Goal: Information Seeking & Learning: Learn about a topic

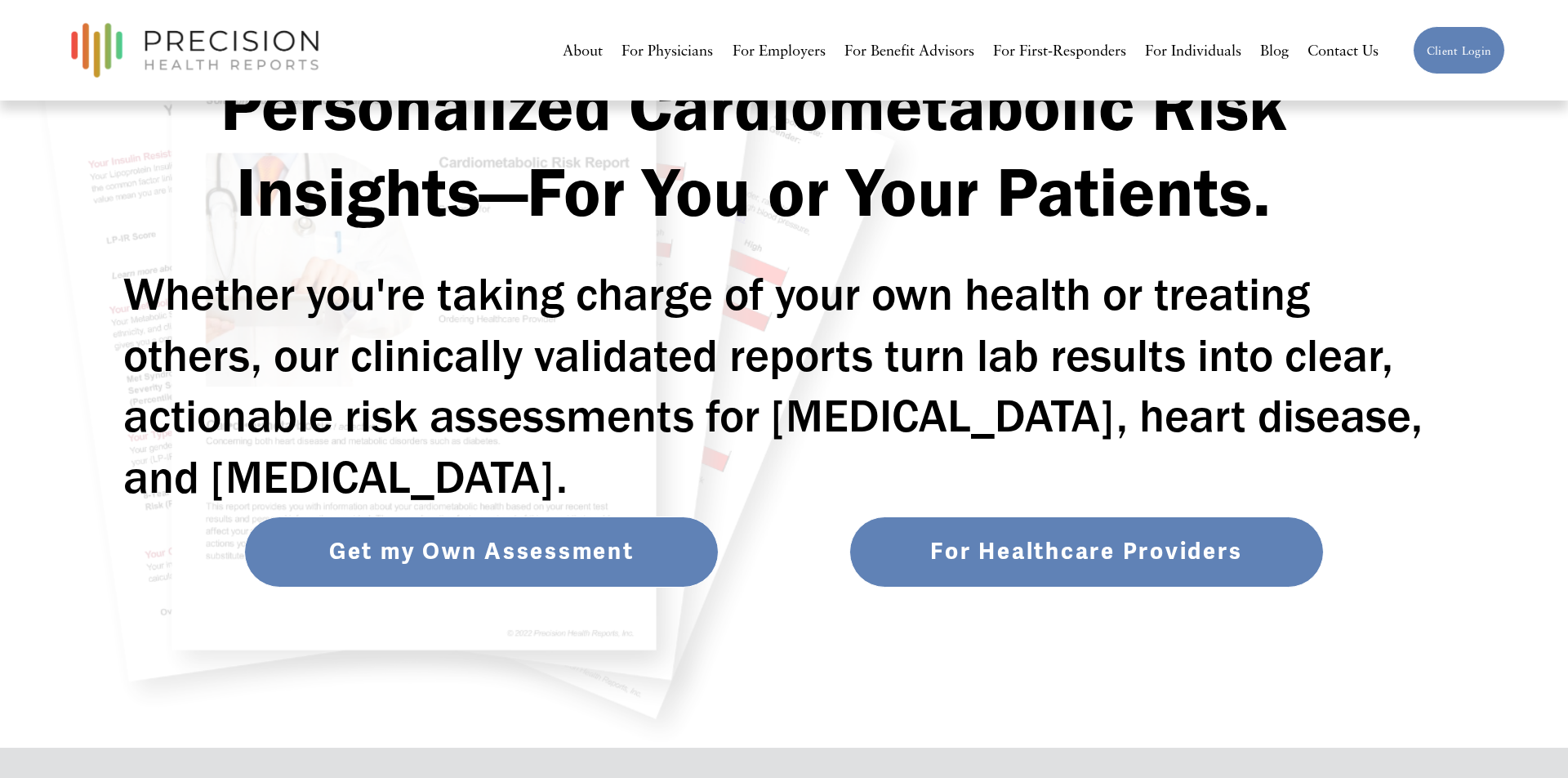
scroll to position [142, 0]
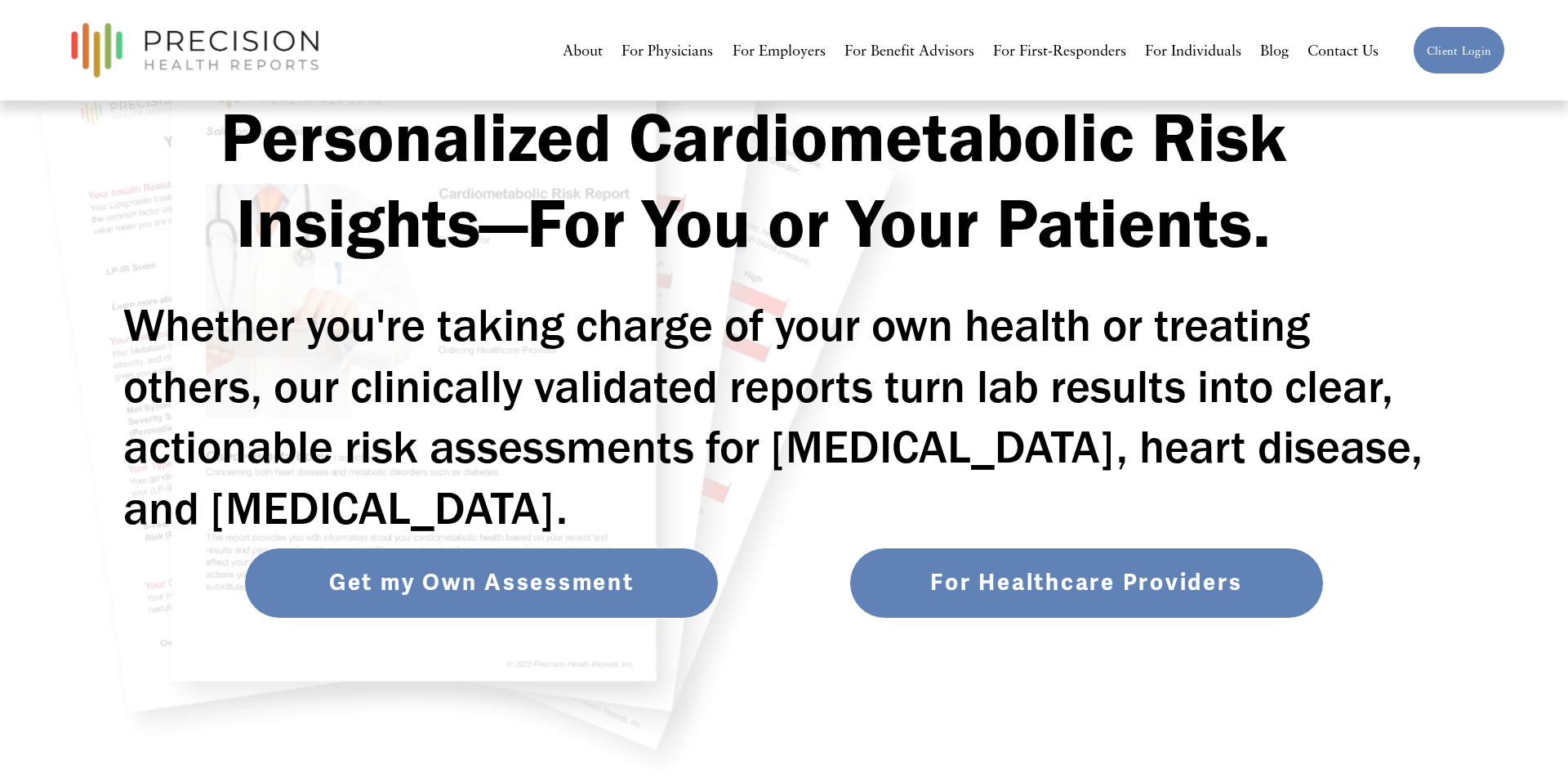
click at [1136, 53] on nav "About For Physicians For Employers For Benefit Advisors For First-Responders Fo…" at bounding box center [969, 50] width 815 height 30
click at [1165, 52] on link "For Individuals" at bounding box center [1193, 50] width 96 height 30
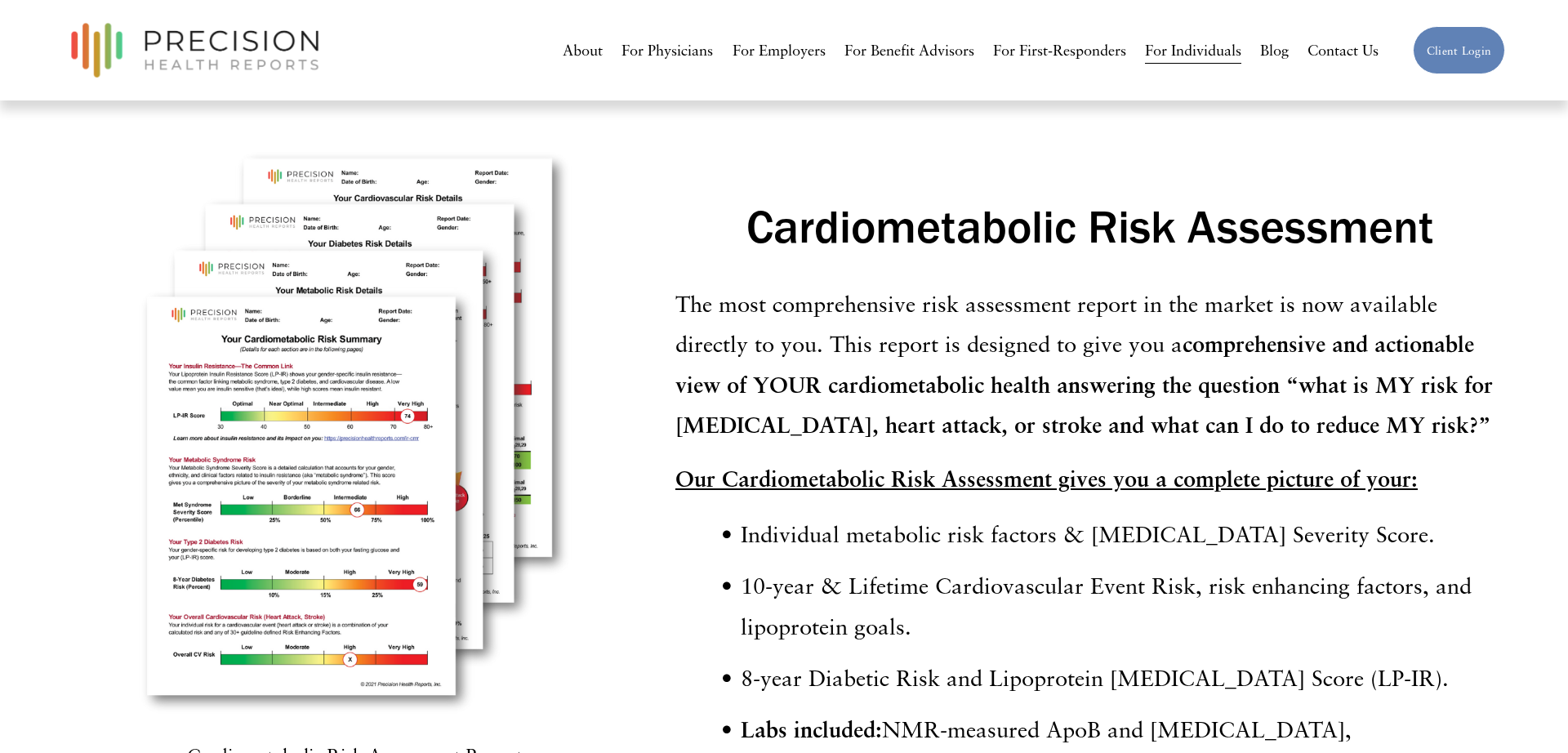
scroll to position [3846, 0]
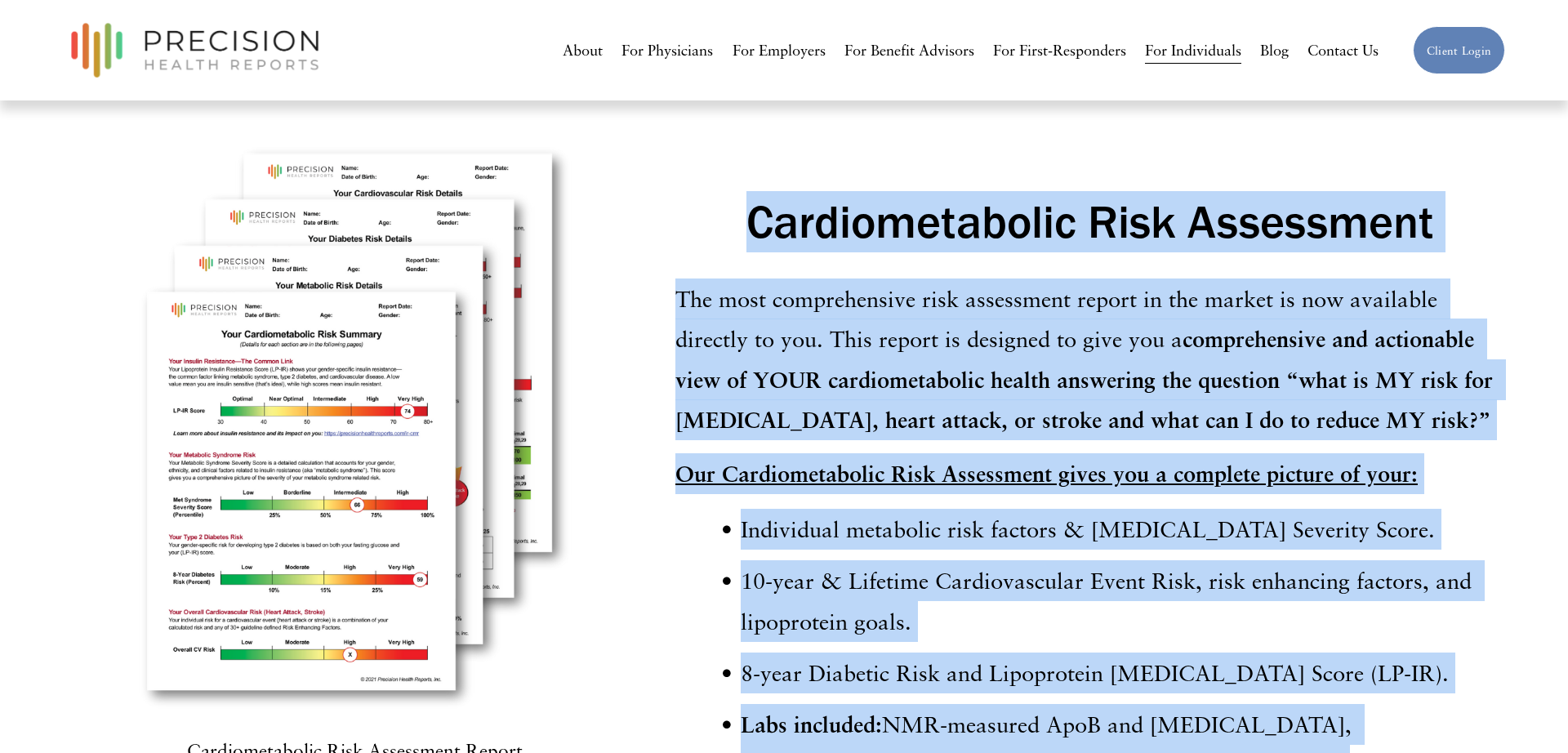
drag, startPoint x: 757, startPoint y: 164, endPoint x: 1085, endPoint y: 686, distance: 616.5
click at [1087, 689] on div "Cardiometabolic Risk Assessment The most comprehensive risk assessment report i…" at bounding box center [1090, 508] width 829 height 635
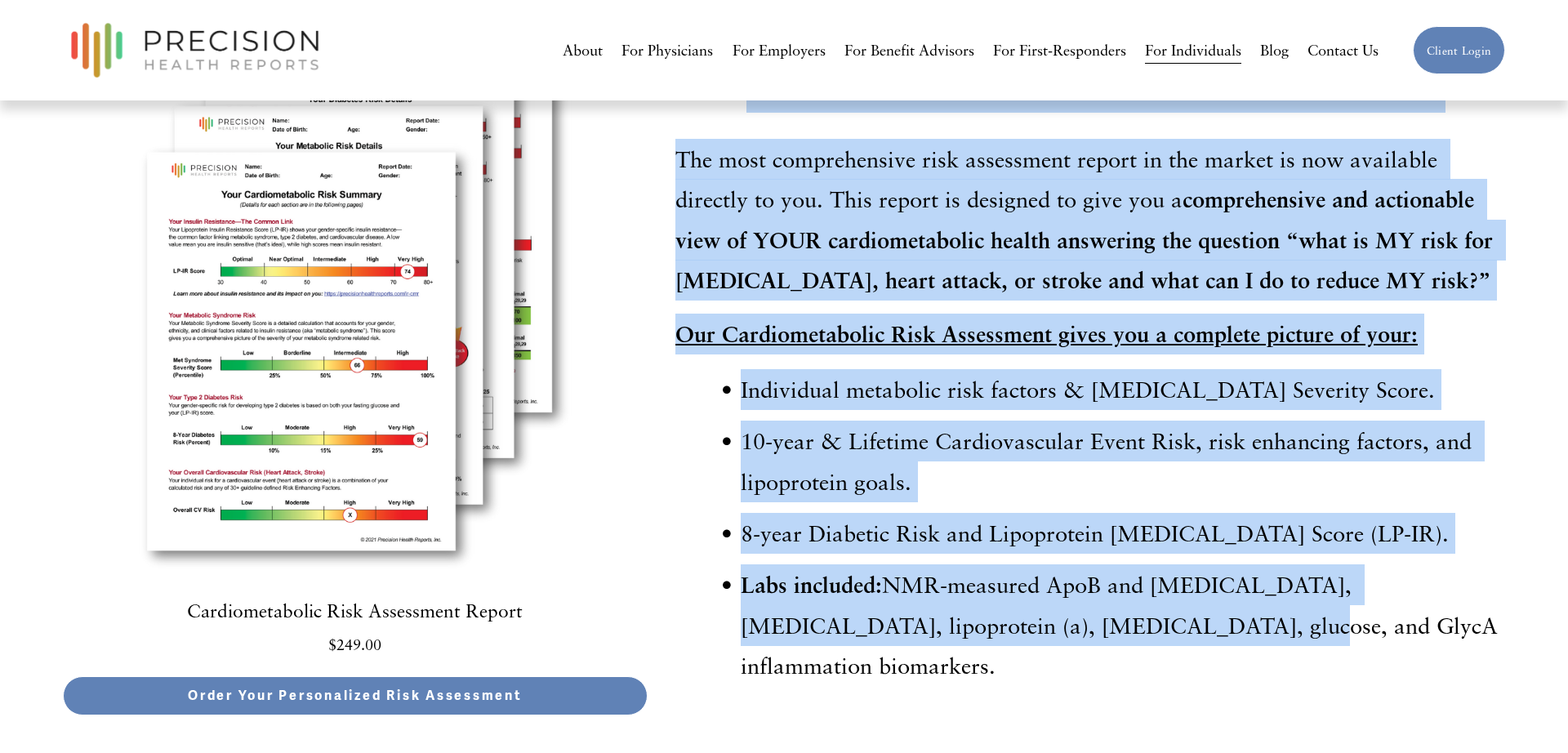
scroll to position [3990, 0]
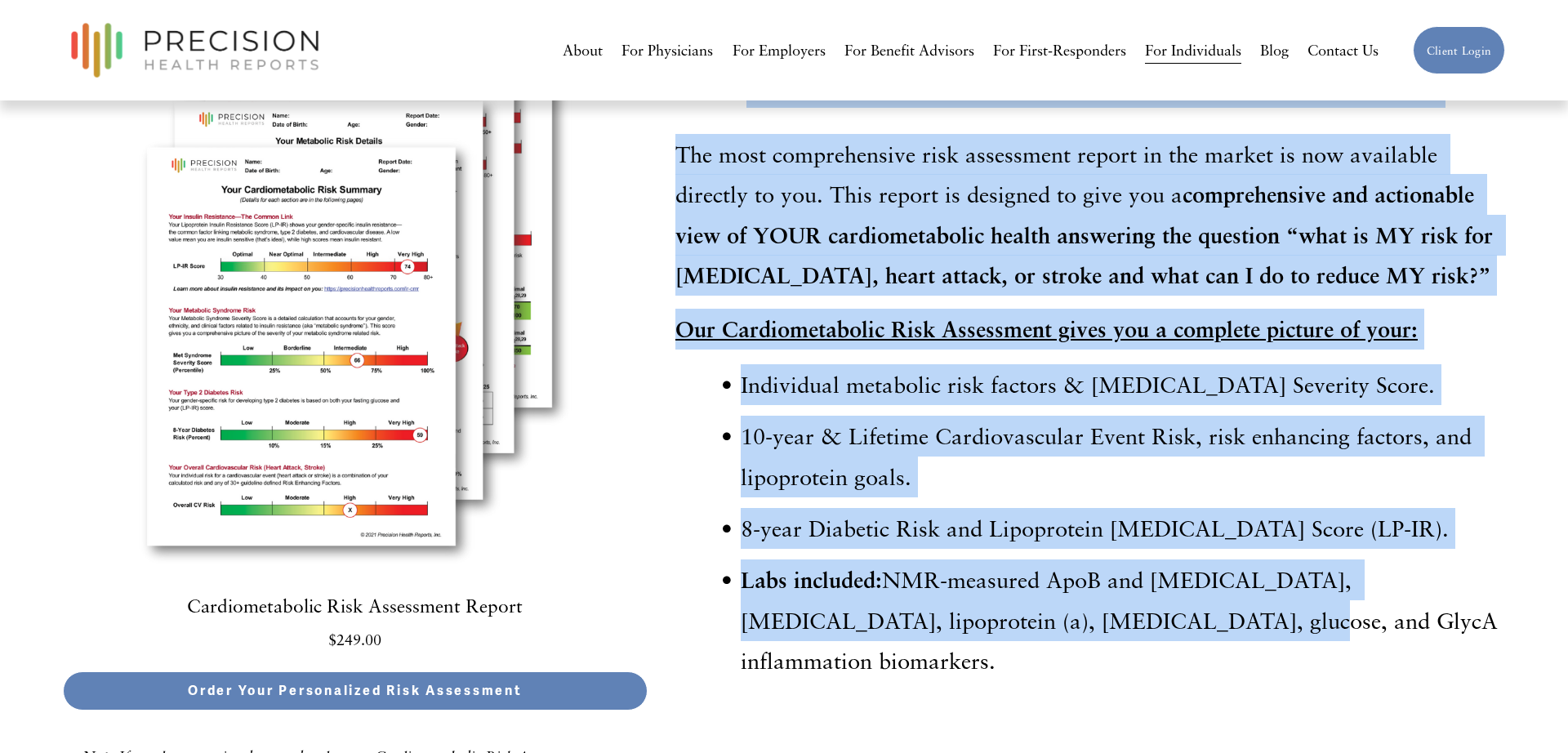
click at [1039, 569] on p "Labs included: NMR-measured ApoB and [MEDICAL_DATA], [MEDICAL_DATA], lipoprotei…" at bounding box center [1122, 620] width 764 height 122
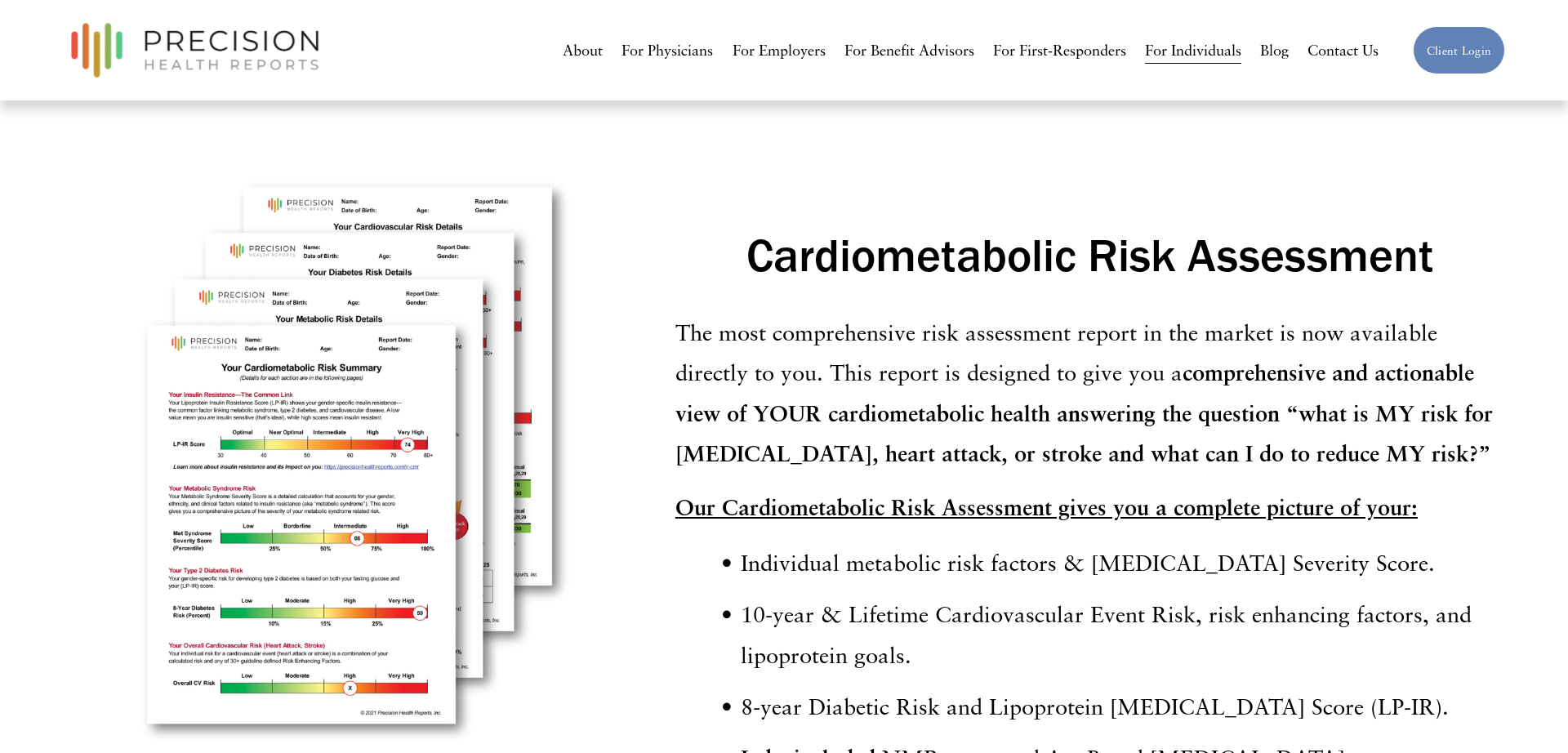
scroll to position [3770, 0]
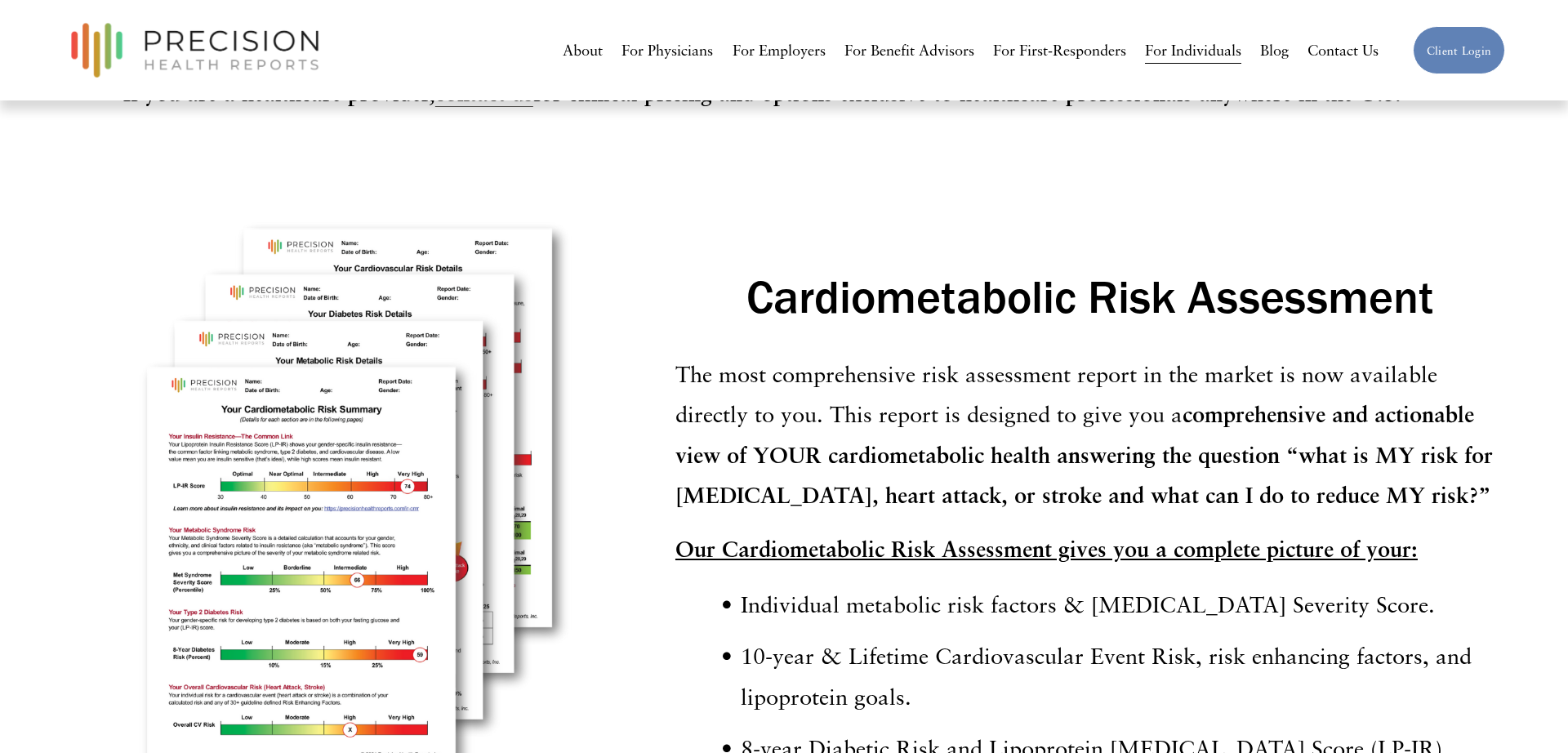
drag, startPoint x: 939, startPoint y: 592, endPoint x: 749, endPoint y: 249, distance: 392.1
click at [749, 266] on div "Cardiometabolic Risk Assessment The most comprehensive risk assessment report i…" at bounding box center [1090, 583] width 829 height 635
copy div "Cardiometabolic Risk Assessment The most comprehensive risk assessment report i…"
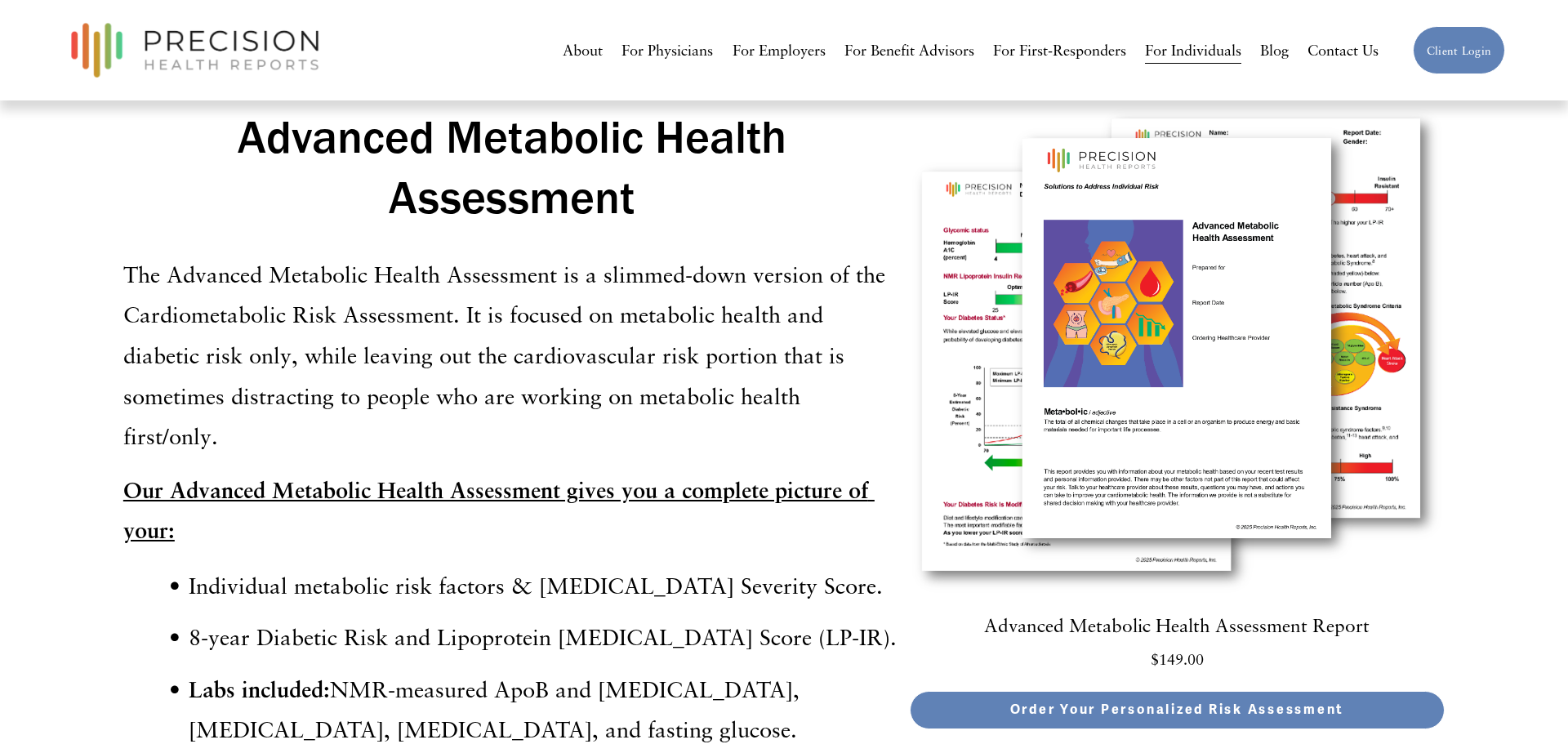
scroll to position [4949, 0]
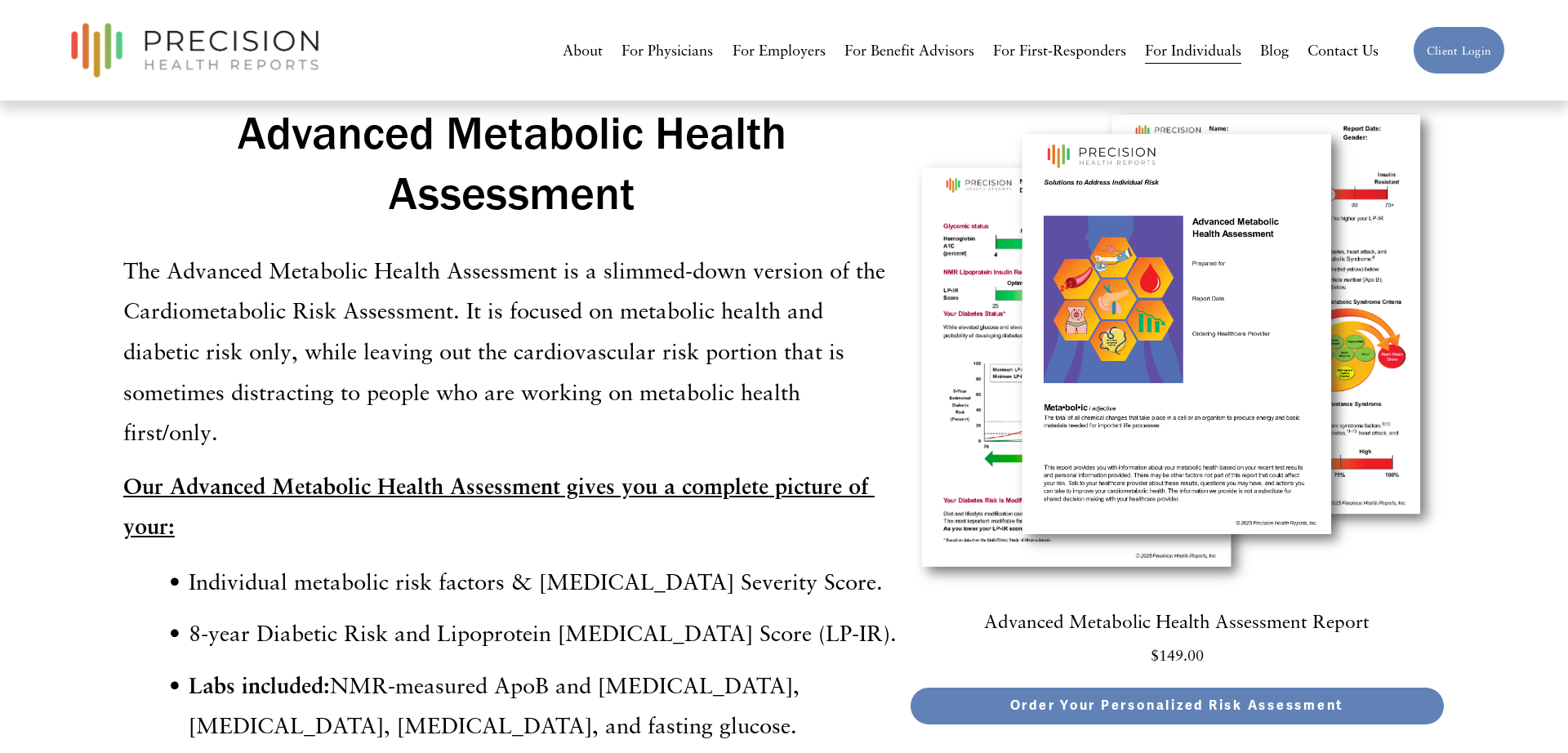
click at [112, 196] on div "Quick View Advanced Metabolic Health Assessment Report $149.00 Order Your Perso…" at bounding box center [784, 529] width 1568 height 1015
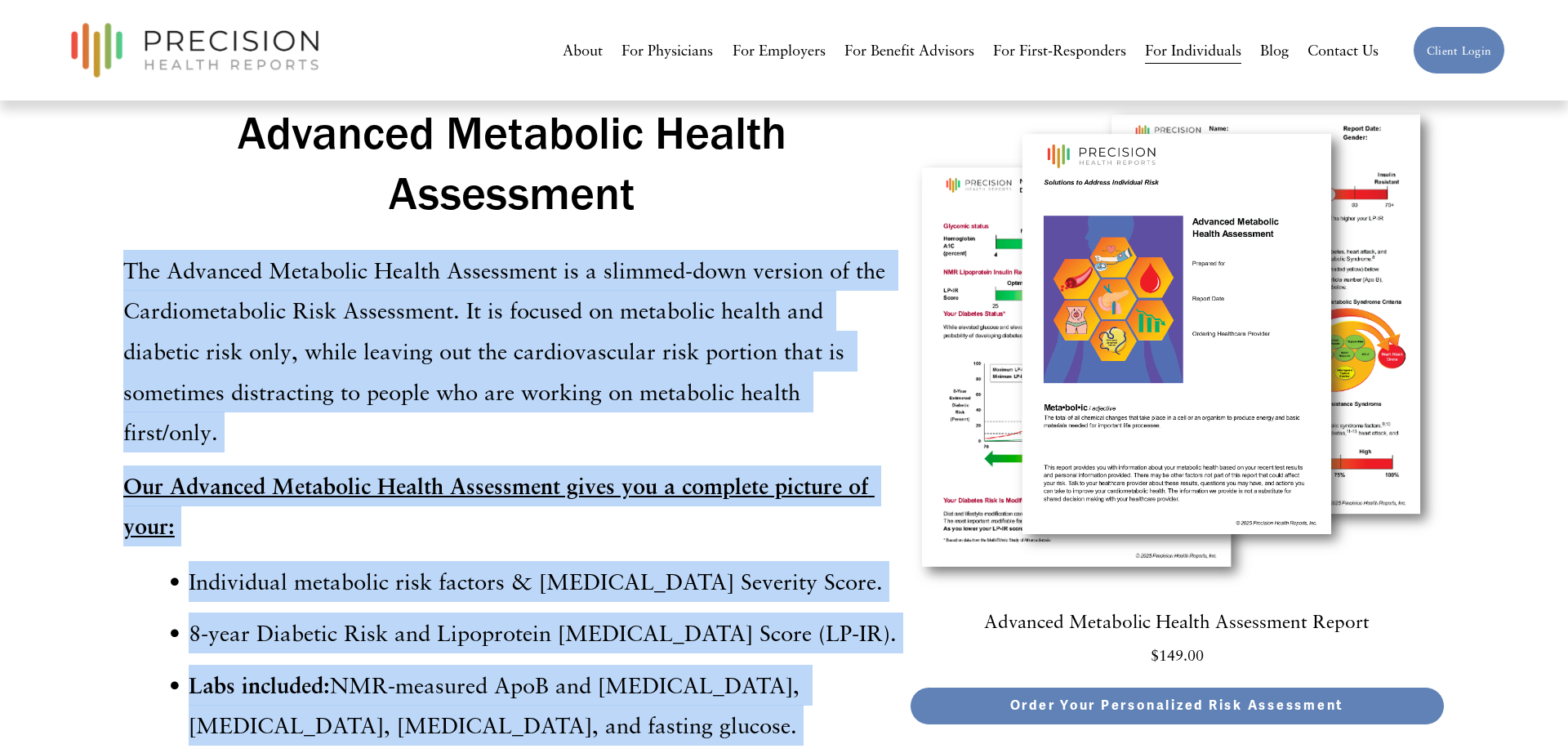
drag, startPoint x: 127, startPoint y: 200, endPoint x: 843, endPoint y: 711, distance: 879.6
click at [845, 710] on div "Quick View Advanced Metabolic Health Assessment Report $149.00 Order Your Perso…" at bounding box center [784, 529] width 1568 height 1015
copy div "The Advanced Metabolic Health Assessment is a slimmed-down version of the Cardi…"
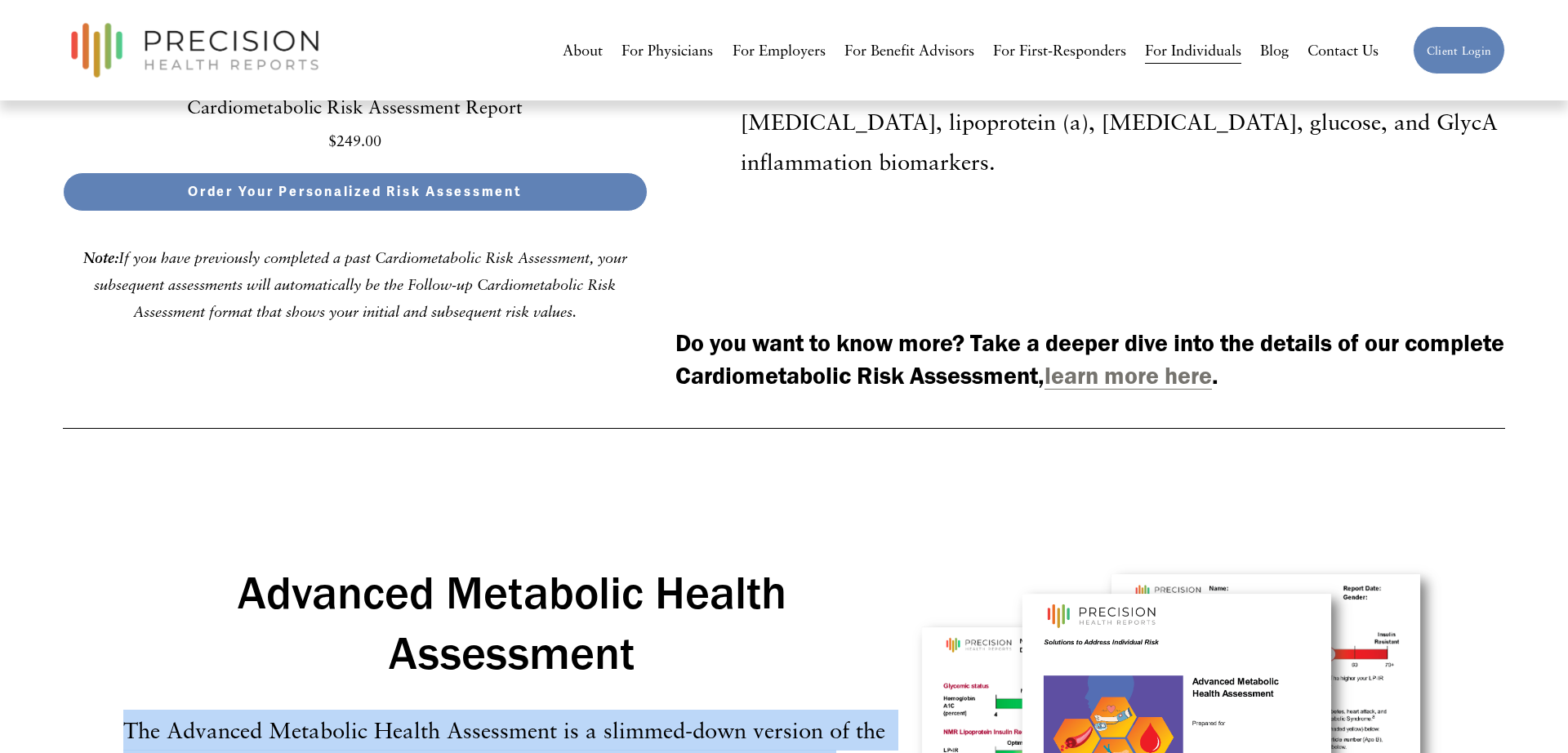
scroll to position [4478, 0]
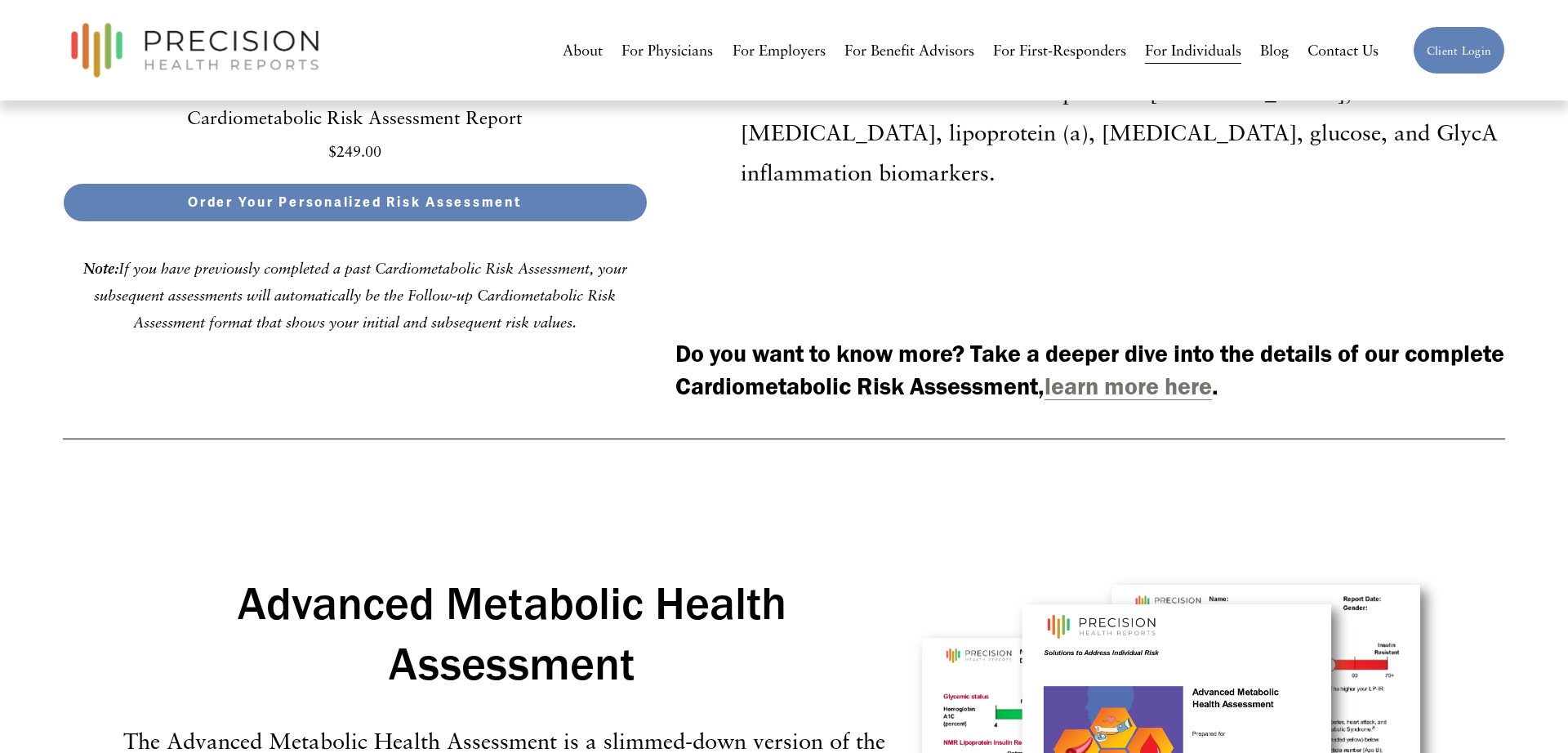
drag, startPoint x: 799, startPoint y: 299, endPoint x: 749, endPoint y: 290, distance: 50.8
click at [799, 339] on strong "Do you want to know more? Take a deeper dive into the details of our complete C…" at bounding box center [1093, 370] width 835 height 62
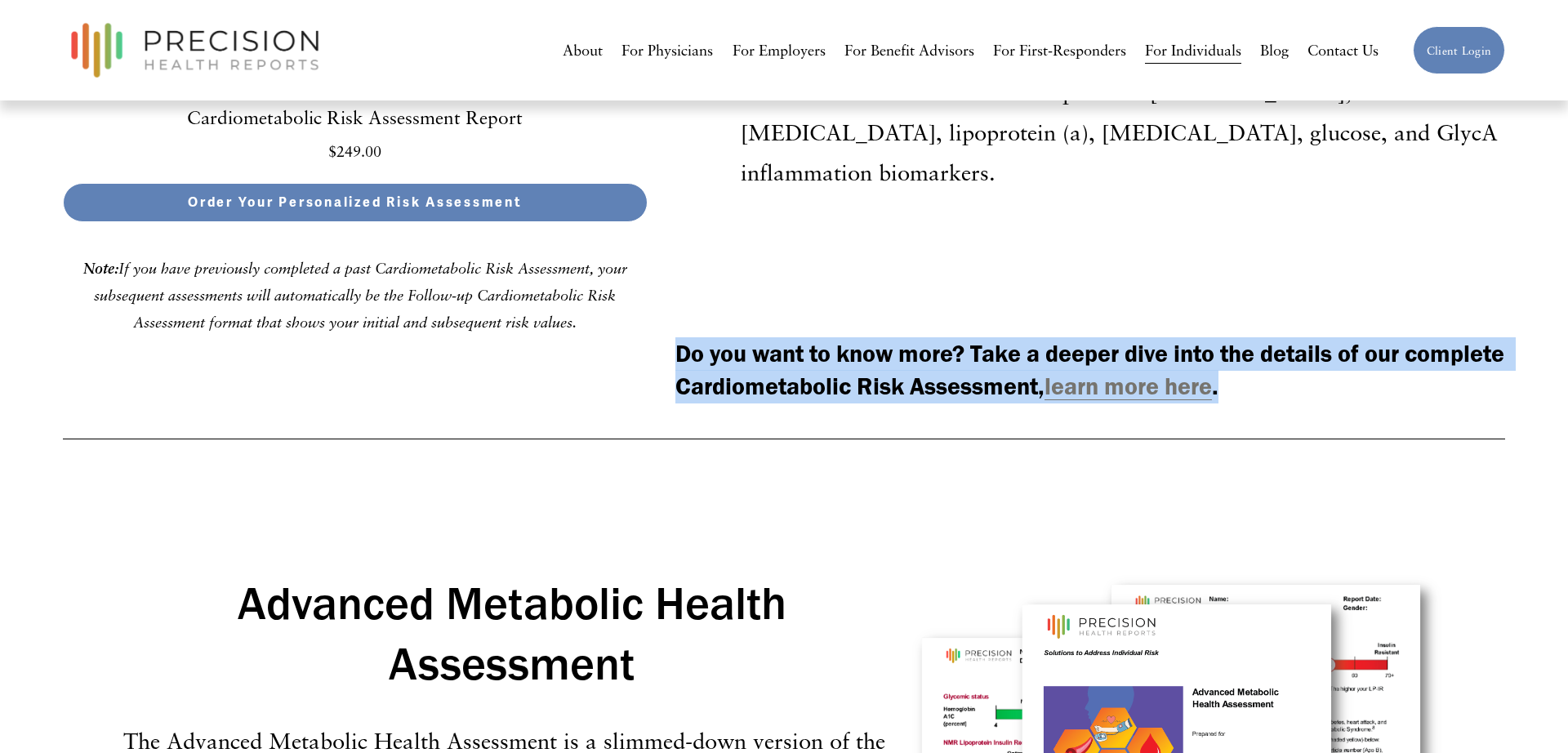
drag, startPoint x: 677, startPoint y: 282, endPoint x: 1396, endPoint y: 320, distance: 720.0
click at [1396, 337] on h4 "Do you want to know more? Take a deeper dive into the details of our complete C…" at bounding box center [1090, 371] width 829 height 67
copy h4 "Do you want to know more? Take a deeper dive into the details of our complete C…"
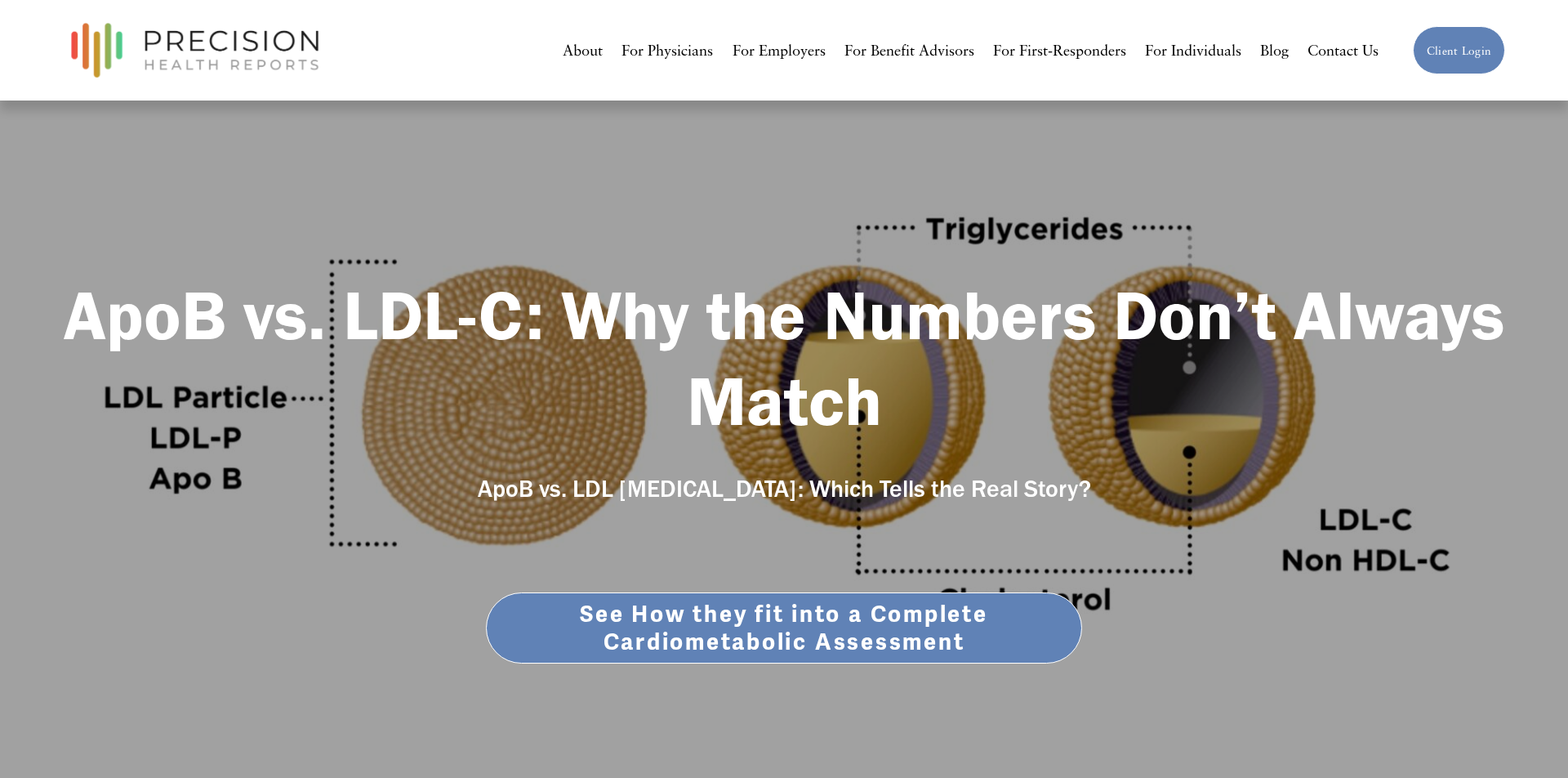
click at [297, 311] on strong "ApoB vs. LDL-C: Why the Numbers Don’t Always Match" at bounding box center [792, 357] width 1458 height 169
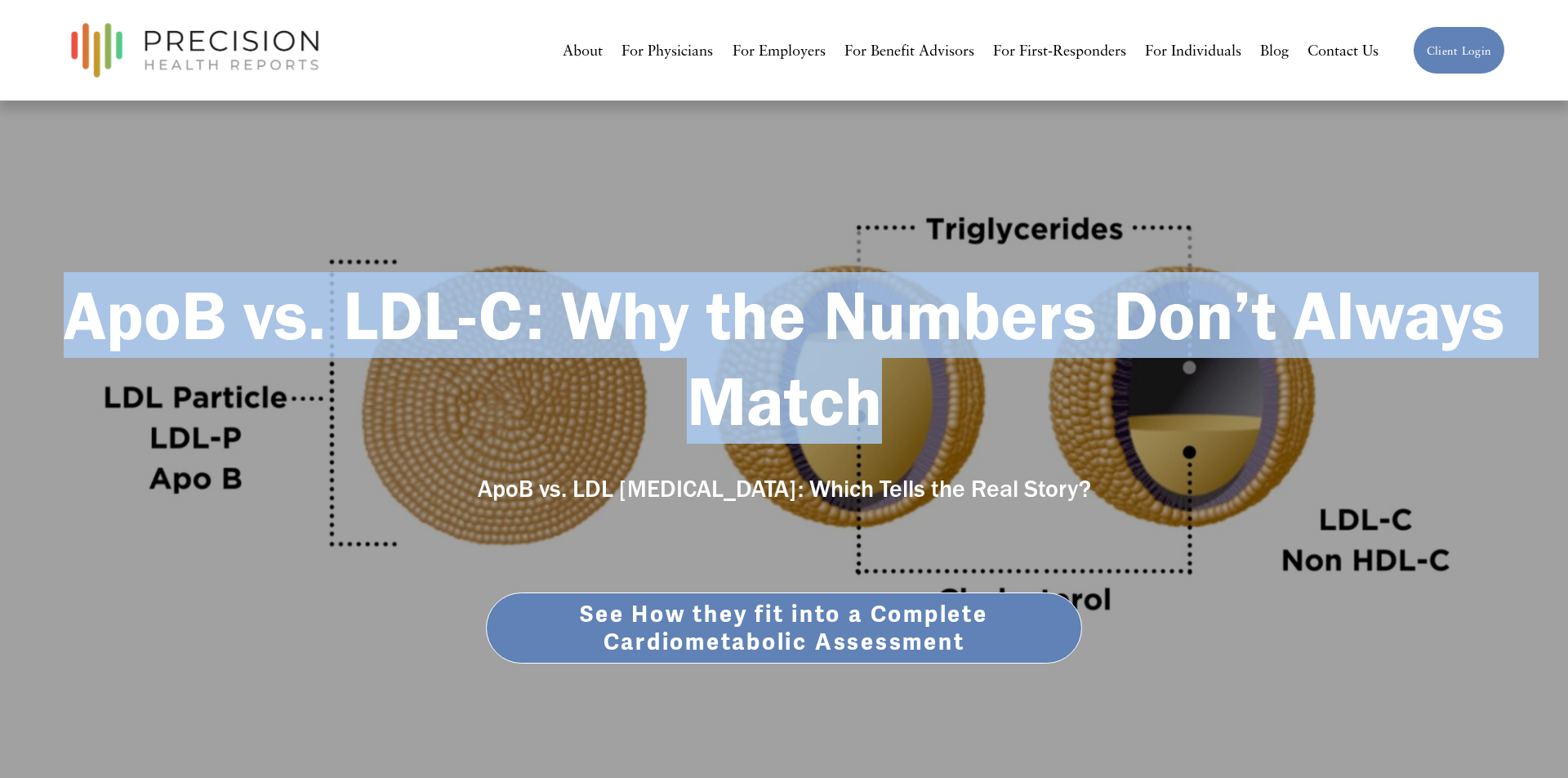
drag, startPoint x: 74, startPoint y: 313, endPoint x: 968, endPoint y: 389, distance: 897.2
click at [968, 389] on h1 "ApoB vs. LDL-C: Why the Numbers Don’t Always Match" at bounding box center [784, 357] width 1443 height 172
copy strong "ApoB vs. LDL-C: Why the Numbers Don’t Always Match"
